Goal: Find specific page/section: Find specific page/section

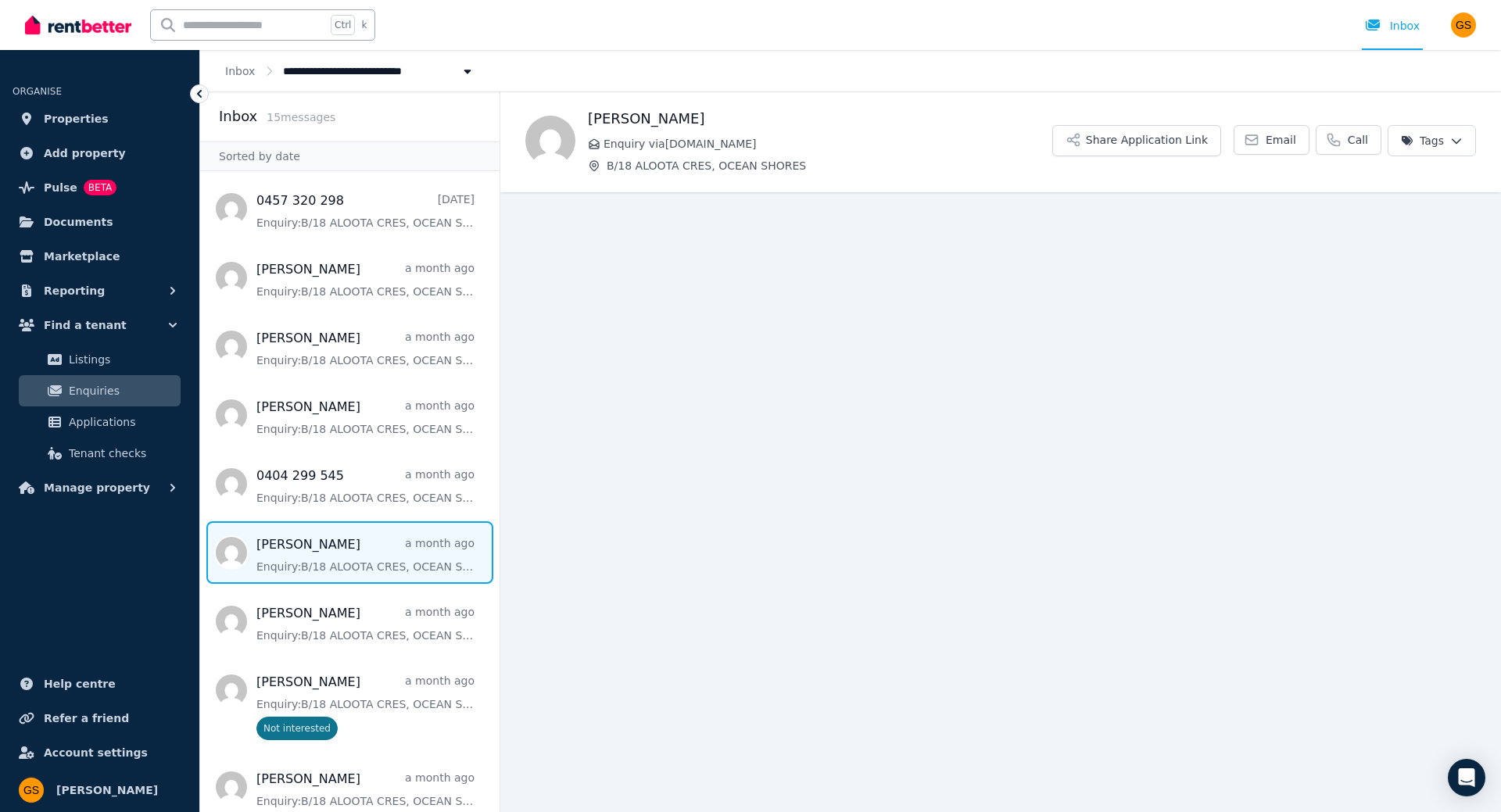
click at [198, 95] on icon at bounding box center [199, 93] width 15 height 15
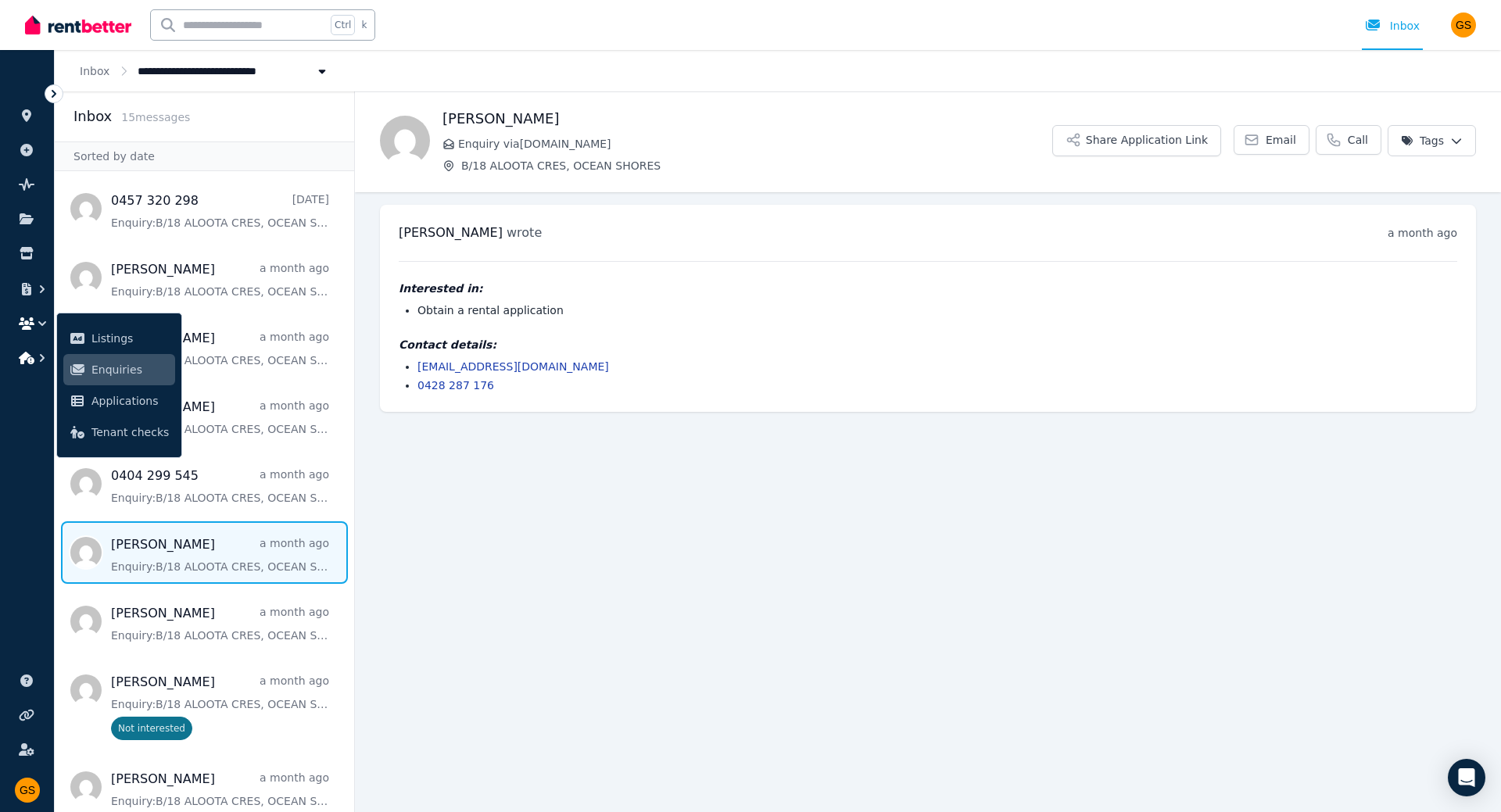
click at [38, 354] on icon "button" at bounding box center [41, 357] width 15 height 15
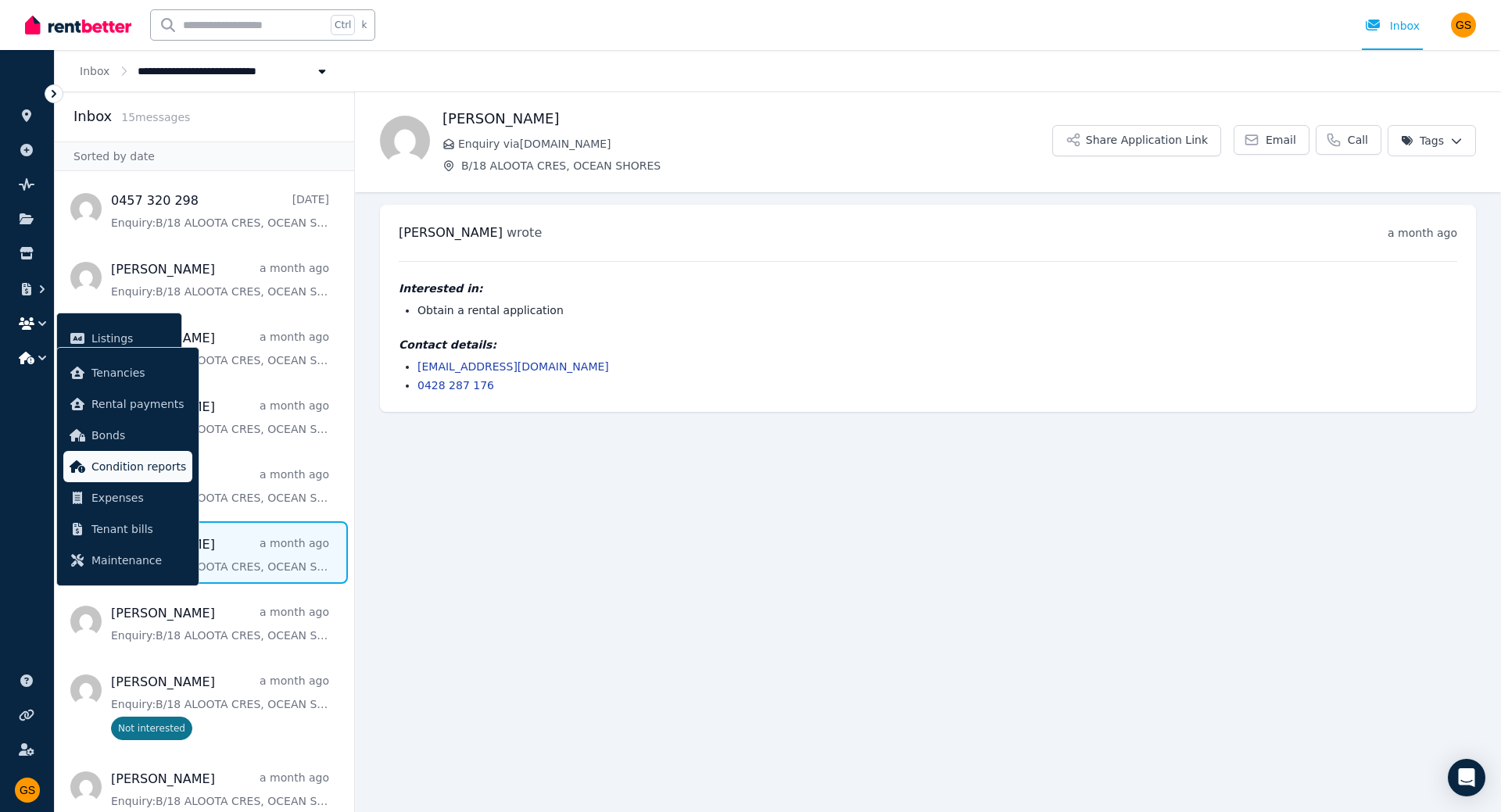
click at [112, 462] on span "Condition reports" at bounding box center [138, 466] width 94 height 19
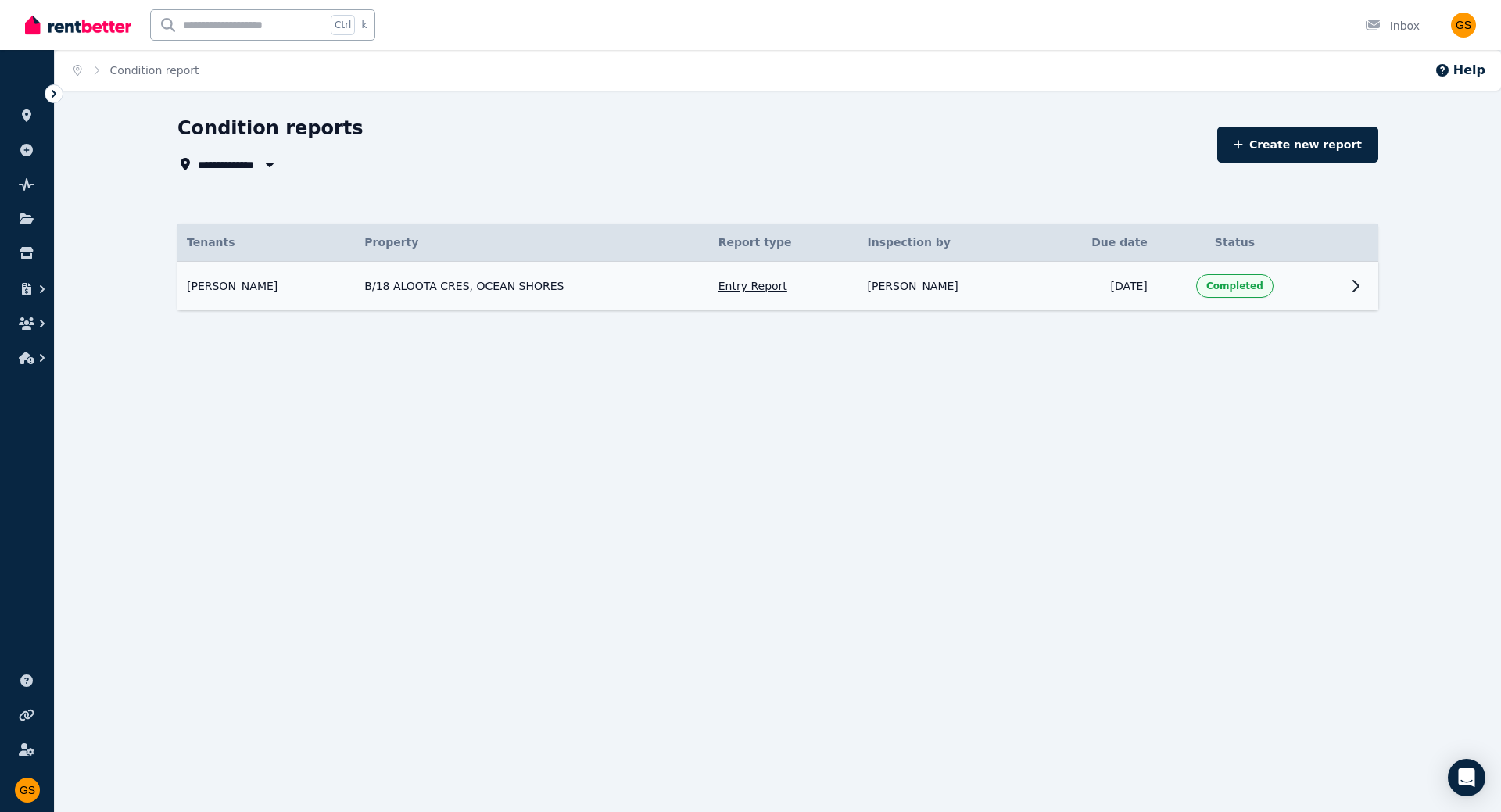
click at [1259, 272] on td "Completed" at bounding box center [1234, 286] width 155 height 49
